Goal: Task Accomplishment & Management: Use online tool/utility

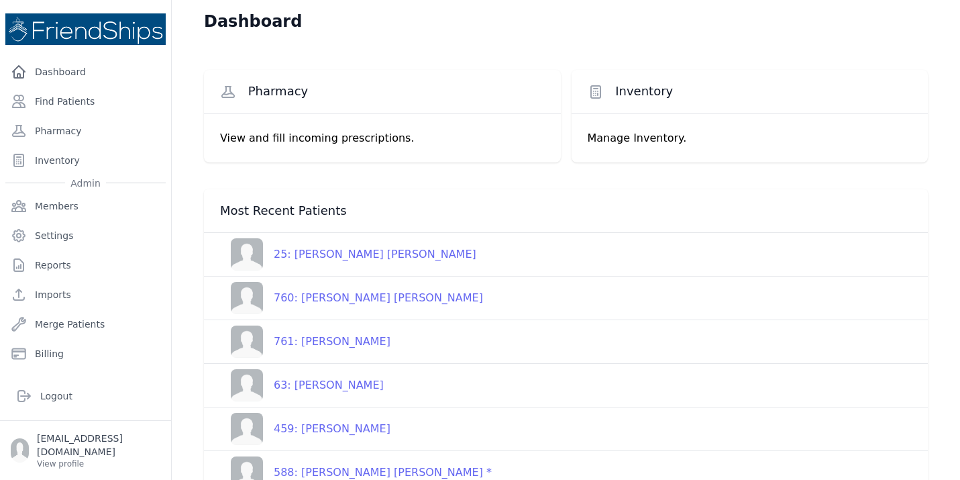
click at [339, 253] on div "25: [PERSON_NAME] [PERSON_NAME]" at bounding box center [369, 254] width 213 height 16
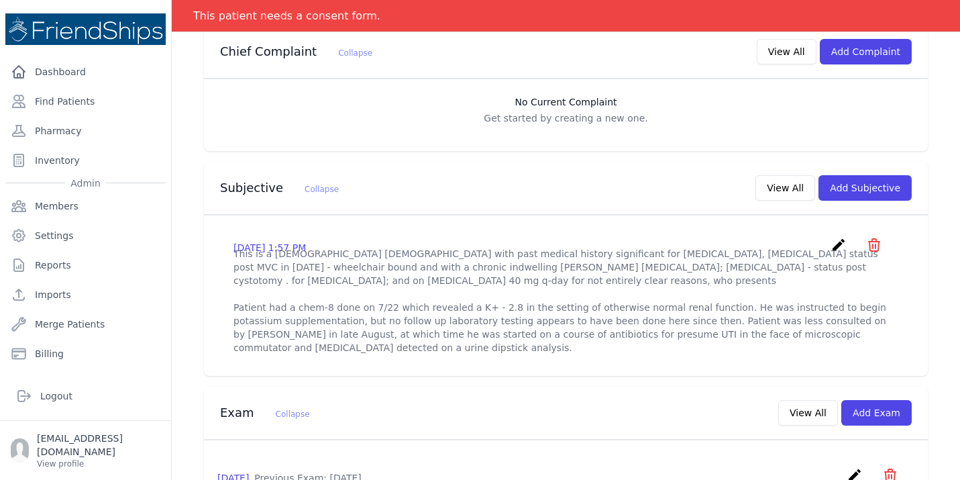
scroll to position [349, 0]
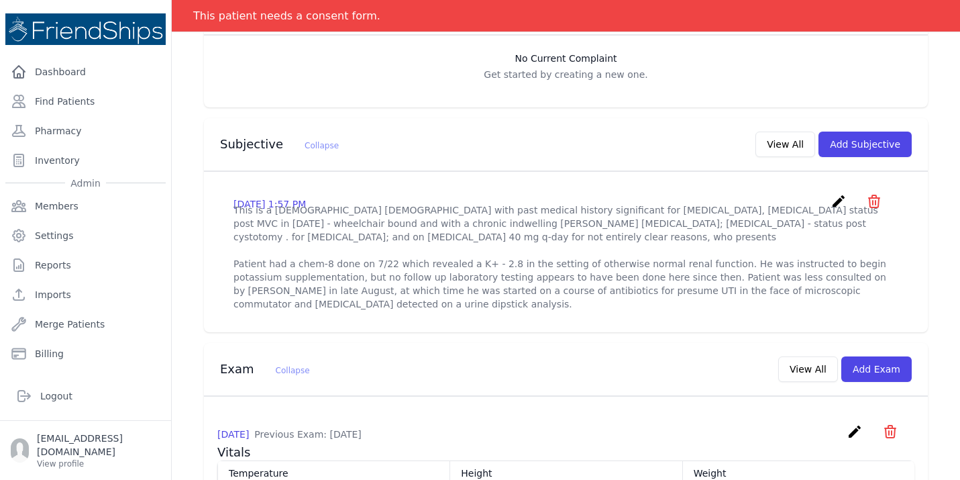
click at [839, 193] on icon "create" at bounding box center [838, 201] width 16 height 16
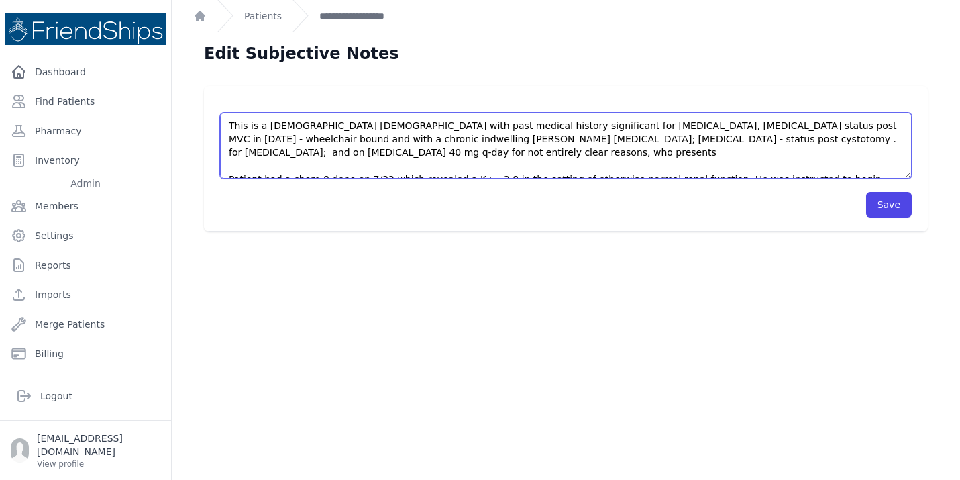
click at [463, 167] on textarea "This is a [DEMOGRAPHIC_DATA] [DEMOGRAPHIC_DATA] with past medical history signi…" at bounding box center [565, 146] width 691 height 66
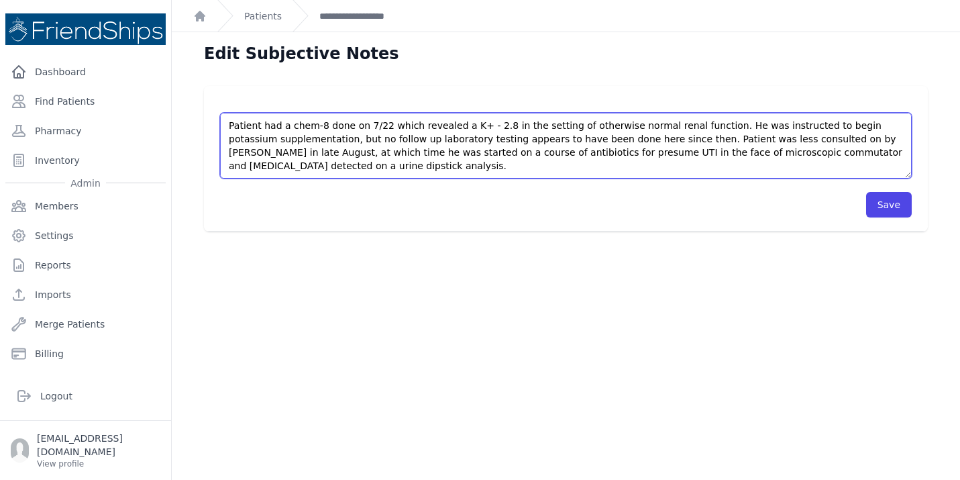
scroll to position [74, 0]
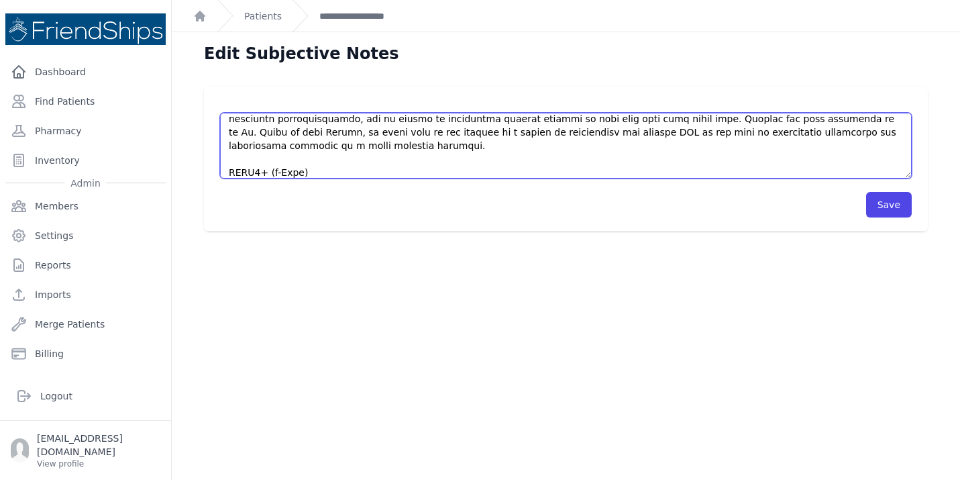
click at [325, 174] on textarea "This is a [DEMOGRAPHIC_DATA] [DEMOGRAPHIC_DATA] with past medical history signi…" at bounding box center [565, 146] width 691 height 66
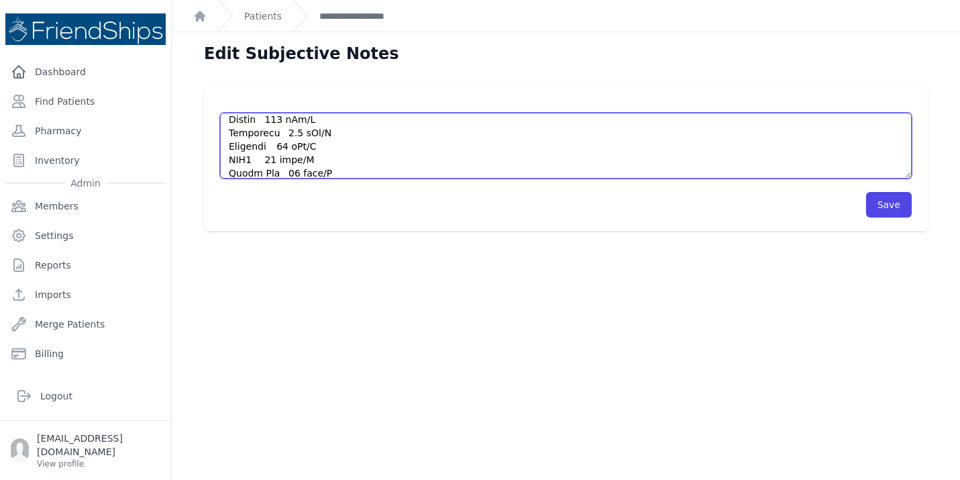
scroll to position [114, 0]
type textarea "This is a [DEMOGRAPHIC_DATA] [DEMOGRAPHIC_DATA] with past medical history signi…"
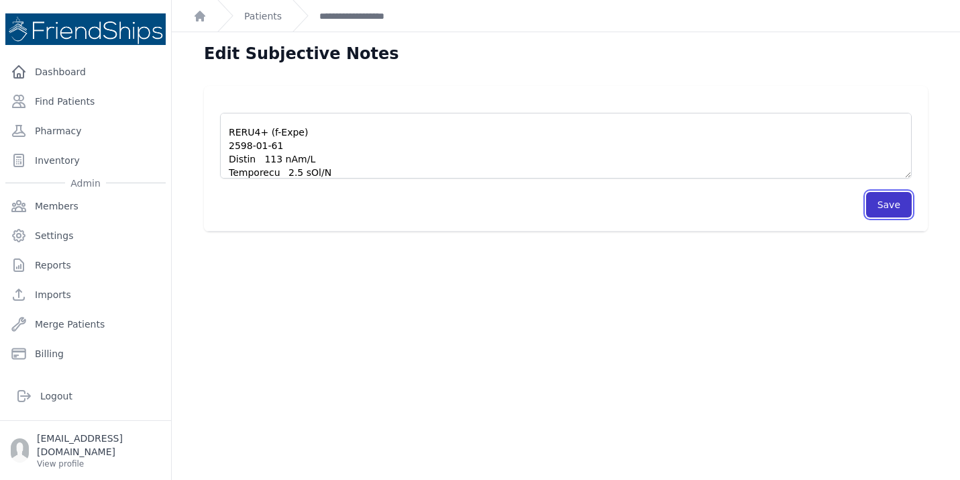
click at [887, 203] on button "Save" at bounding box center [889, 204] width 46 height 25
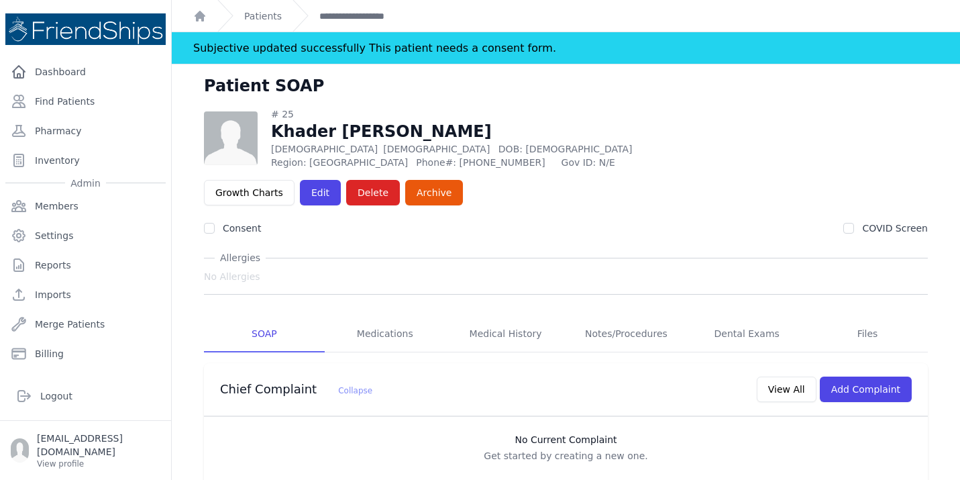
click at [263, 11] on link "Patients" at bounding box center [263, 15] width 38 height 13
